Goal: Find specific page/section: Find specific page/section

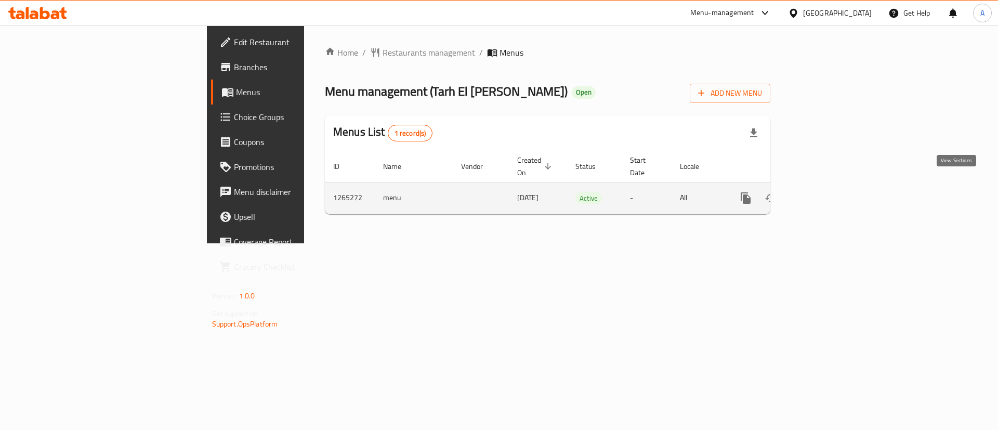
click at [827, 192] on icon "enhanced table" at bounding box center [821, 198] width 12 height 12
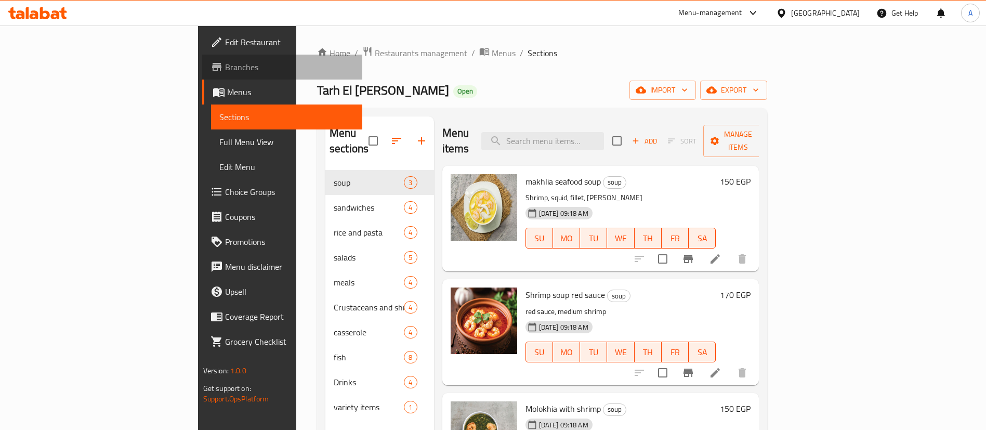
click at [202, 75] on link "Branches" at bounding box center [282, 67] width 161 height 25
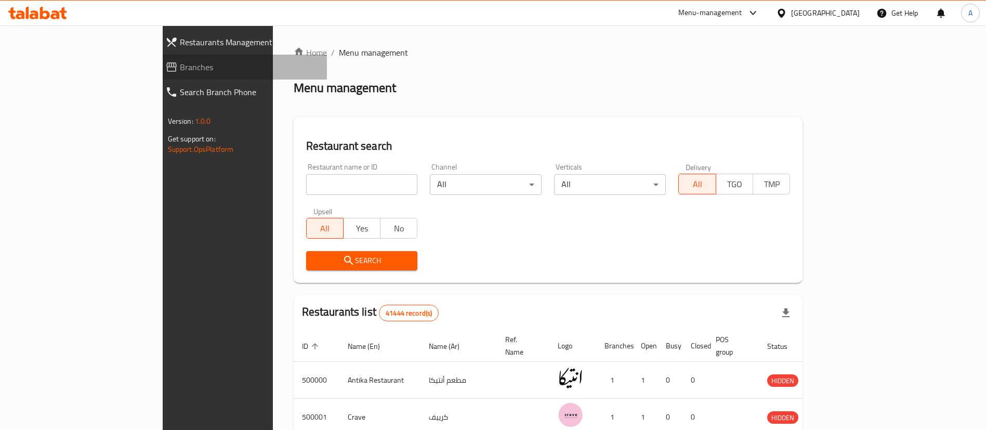
click at [180, 66] on span "Branches" at bounding box center [249, 67] width 139 height 12
click at [157, 60] on link "Branches" at bounding box center [242, 67] width 171 height 25
